Goal: Task Accomplishment & Management: Manage account settings

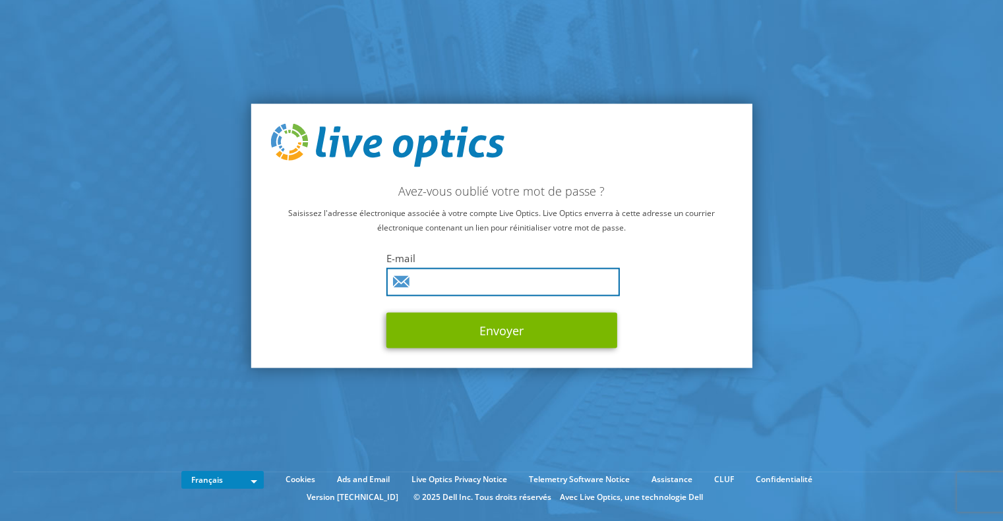
click at [492, 275] on input "text" at bounding box center [502, 282] width 233 height 28
type input "francois.millan@koesio.com"
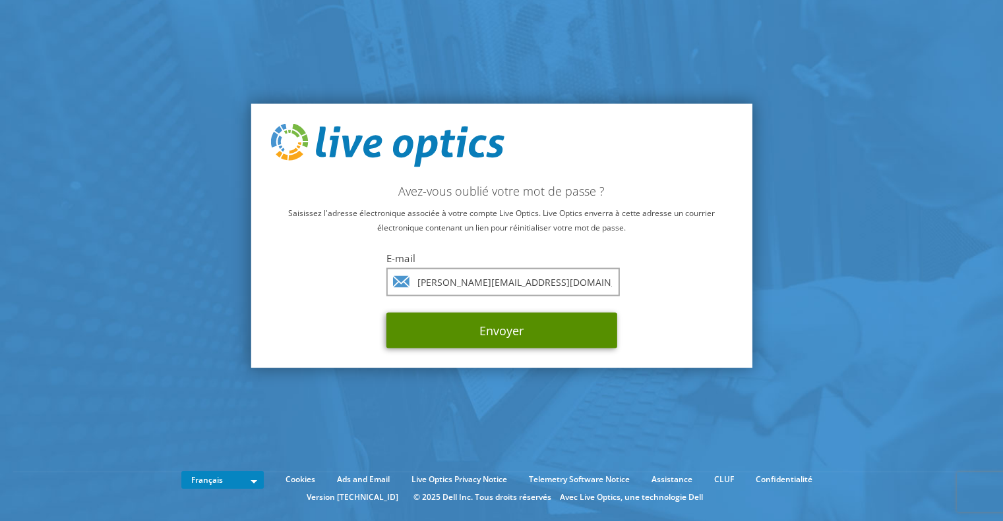
click at [522, 332] on button "Envoyer" at bounding box center [501, 330] width 231 height 36
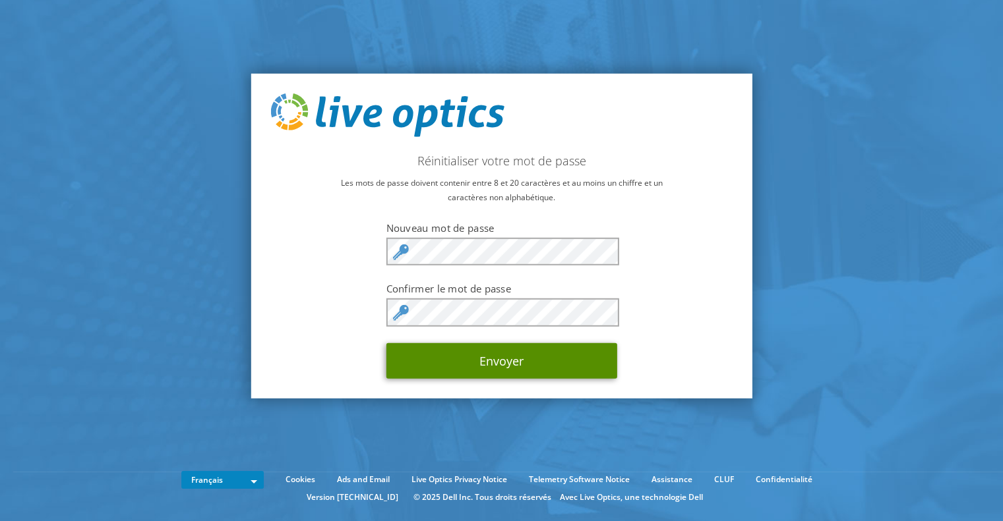
click at [520, 355] on button "Envoyer" at bounding box center [501, 361] width 231 height 36
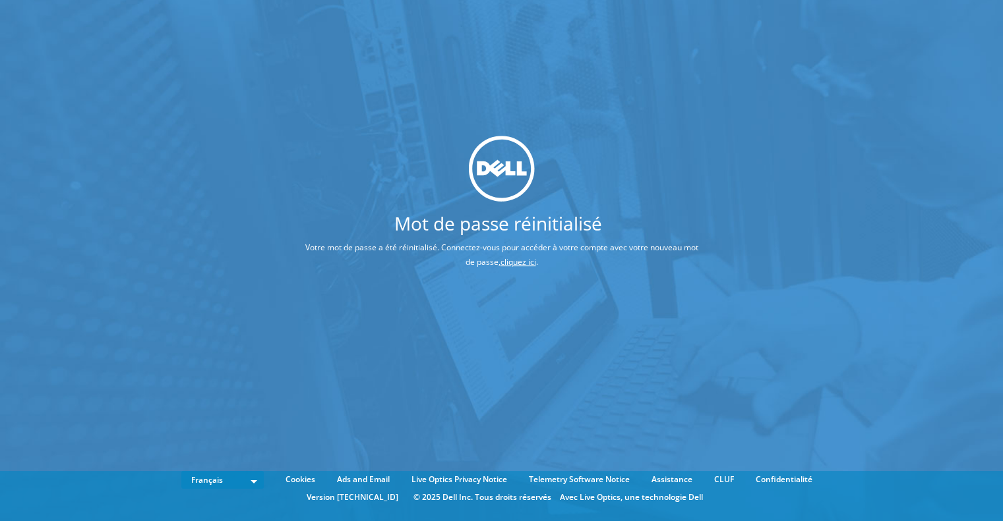
click at [522, 265] on link "cliquez ici" at bounding box center [518, 261] width 36 height 11
